Goal: Task Accomplishment & Management: Use online tool/utility

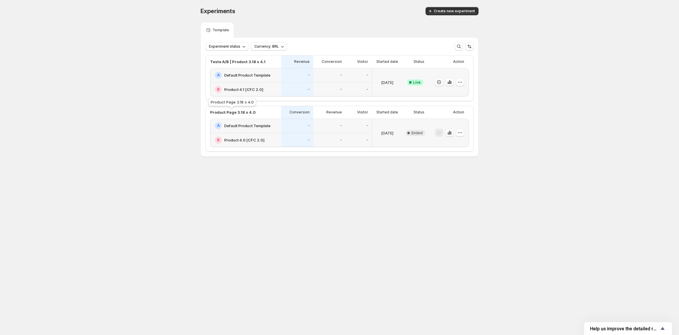
click at [241, 111] on p "Product Page 3.18 x 4.0" at bounding box center [232, 112] width 45 height 6
click at [245, 134] on div "B Product 4.0 [CFC 2.0]" at bounding box center [245, 140] width 71 height 14
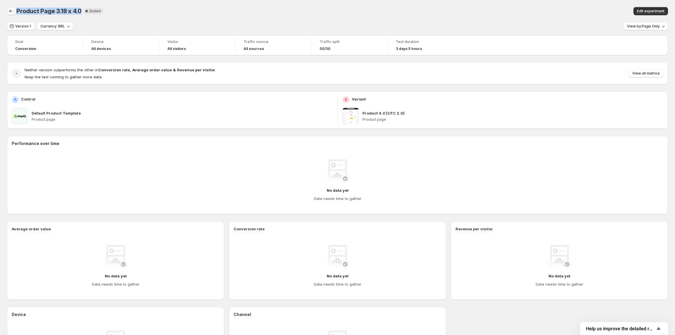
copy span "Product Page 3.18 x 4.0"
copy span "roduct Page 3.18 x 4.0"
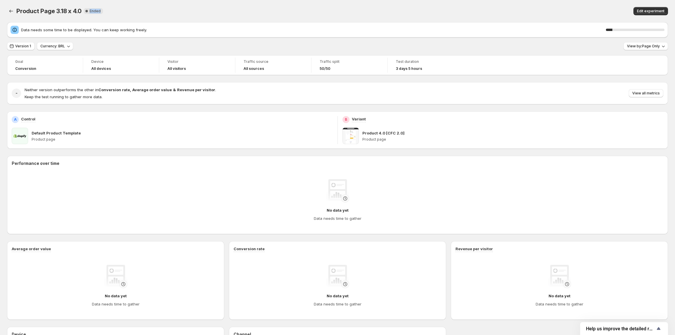
drag, startPoint x: 79, startPoint y: 10, endPoint x: 284, endPoint y: 0, distance: 205.6
click at [131, 18] on div "Product Page 3.18 x 4.0. This page is ready Product Page 3.18 x 4.0 New Complet…" at bounding box center [337, 11] width 661 height 22
